Goal: Information Seeking & Learning: Check status

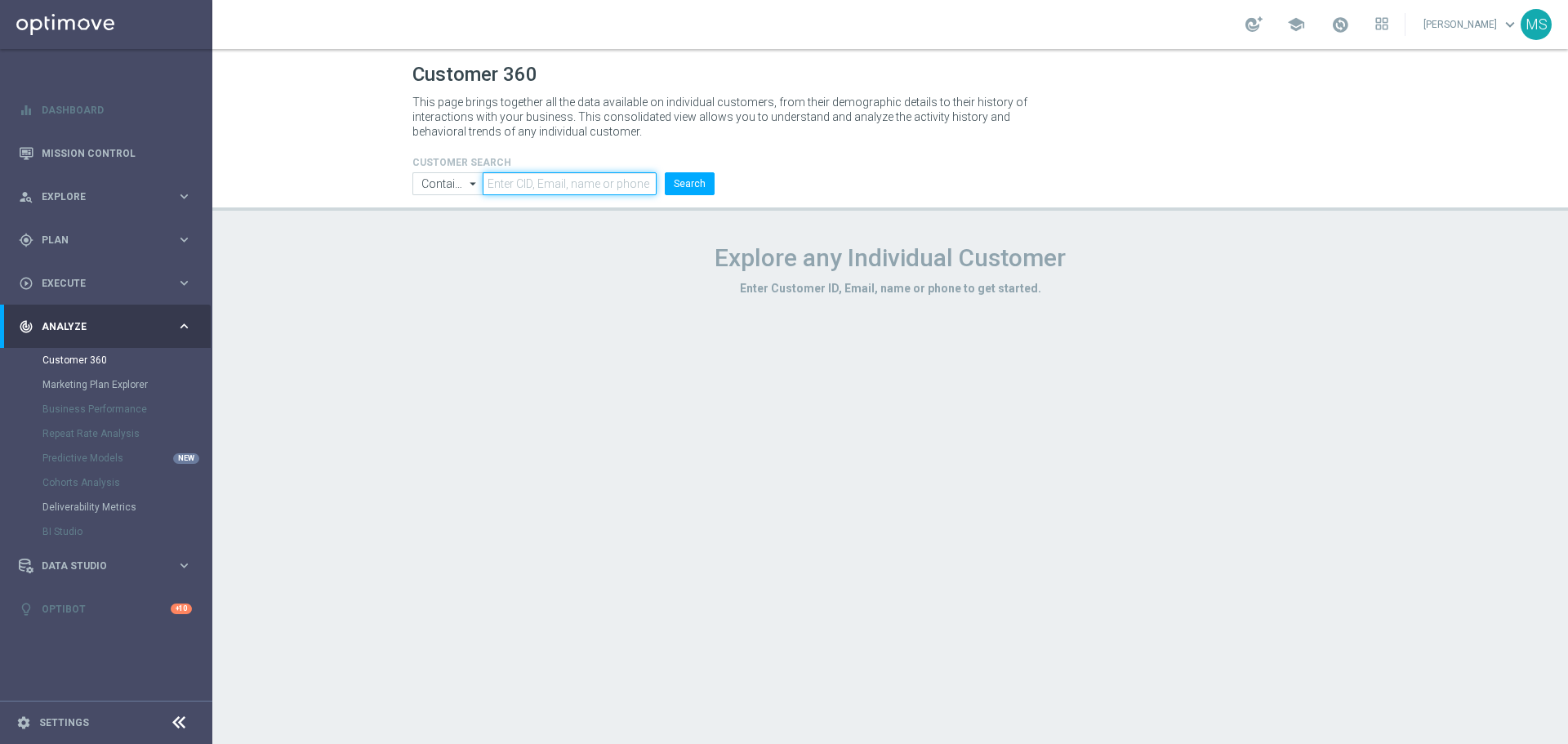
click at [544, 180] on input "text" at bounding box center [569, 184] width 174 height 23
paste input "1026426"
type input "1026426"
click at [665, 173] on button "Search" at bounding box center [689, 184] width 50 height 23
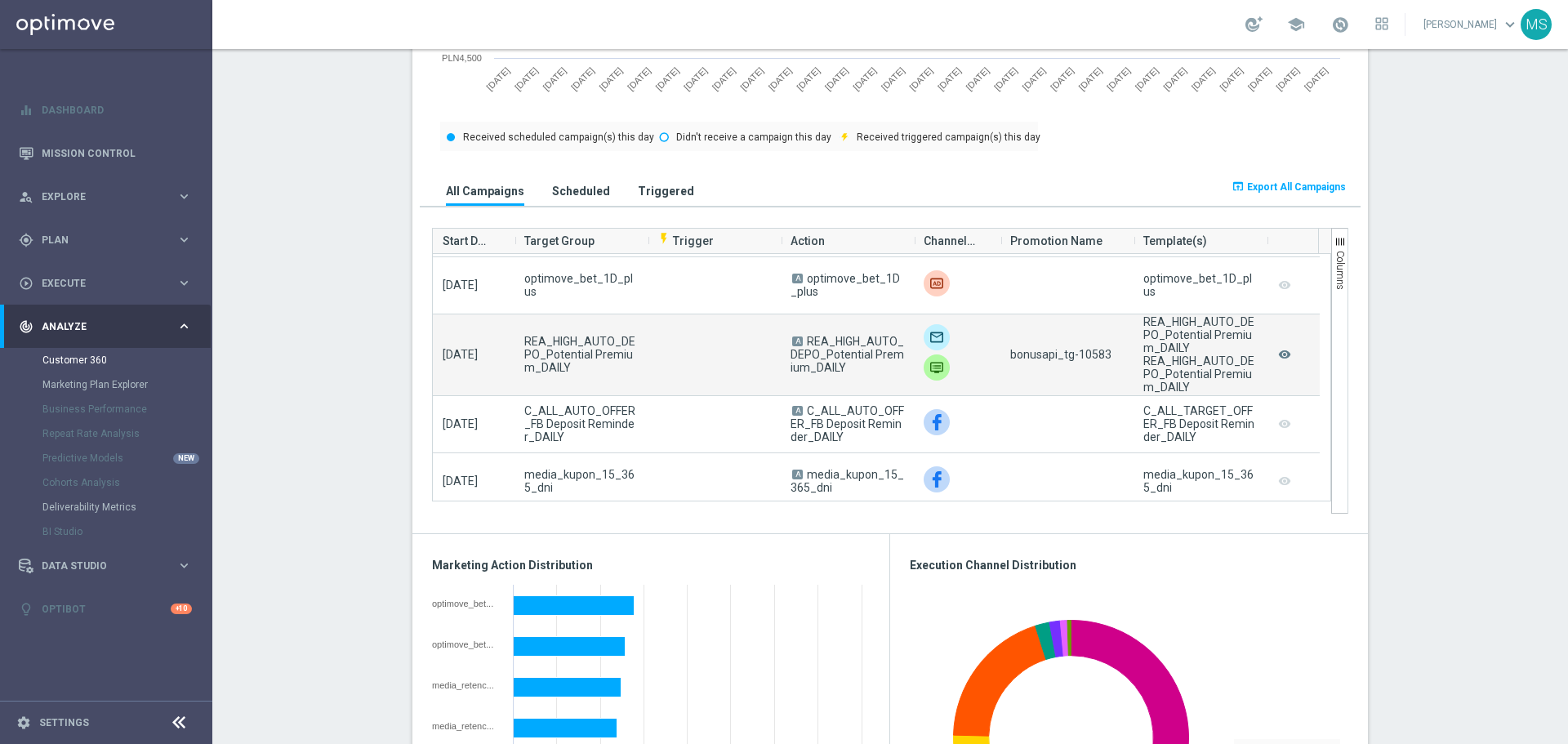
scroll to position [736, 0]
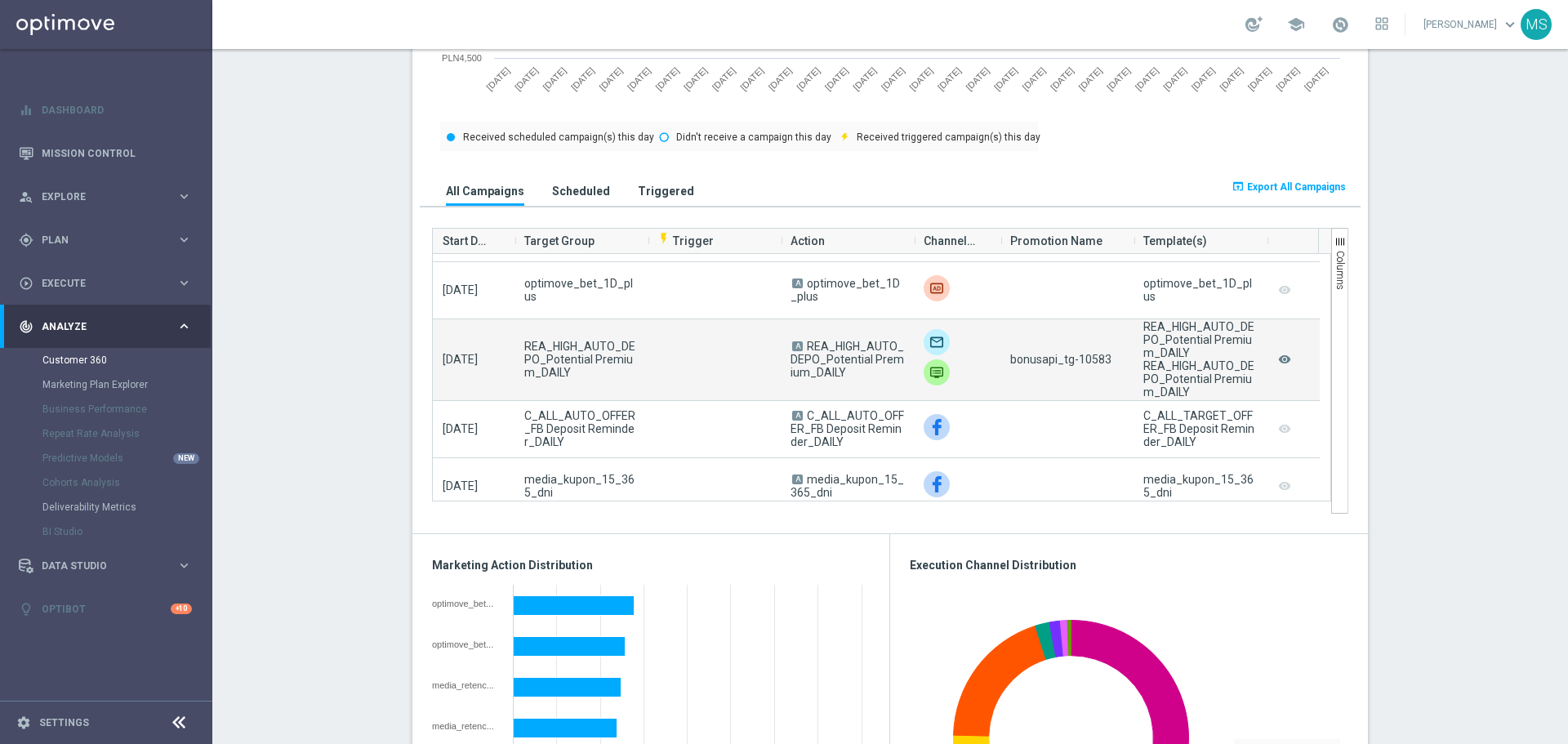
click at [1082, 357] on span "bonusapi_tg-10583" at bounding box center [1061, 359] width 101 height 13
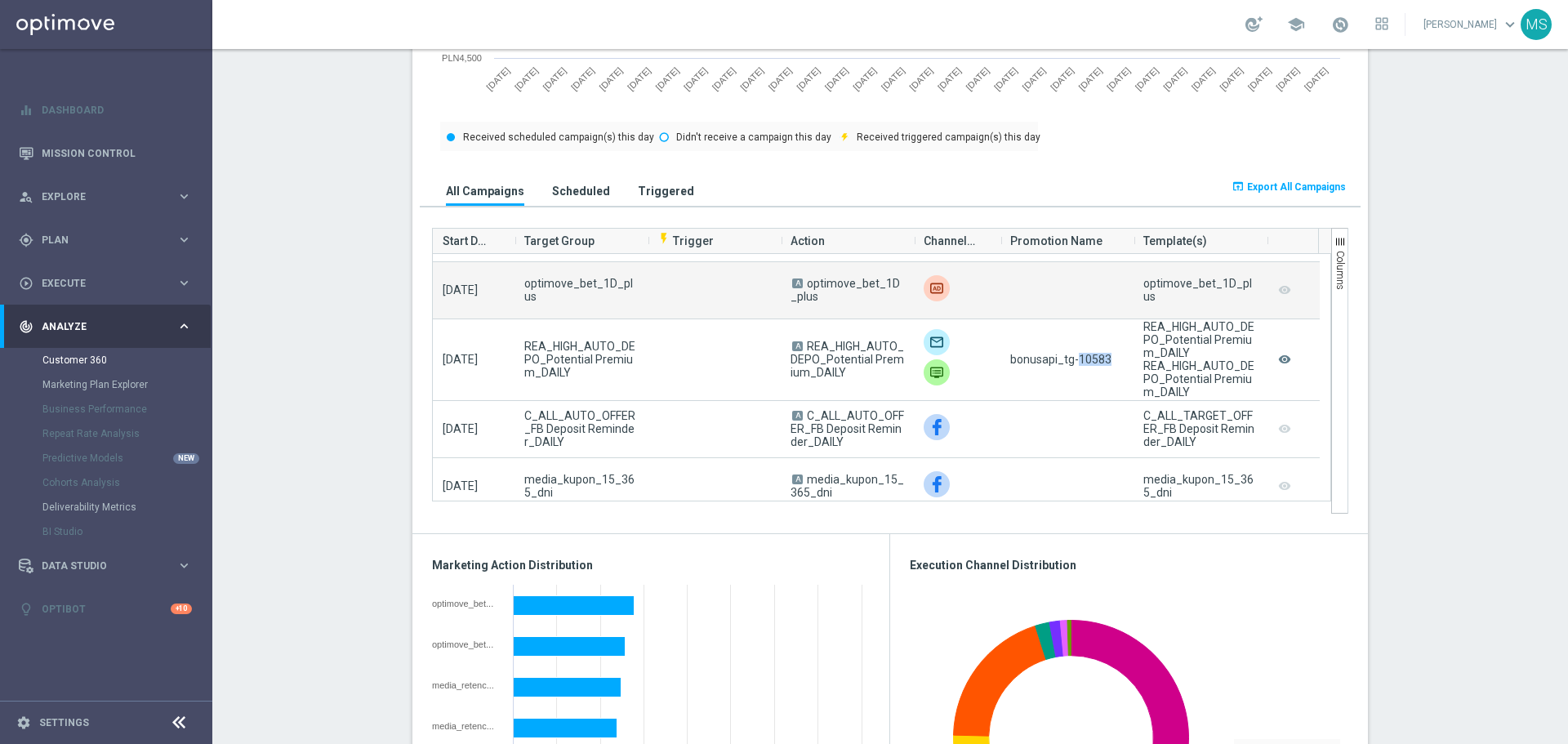
copy span "10583"
